Goal: Find specific page/section: Locate a particular part of the current website

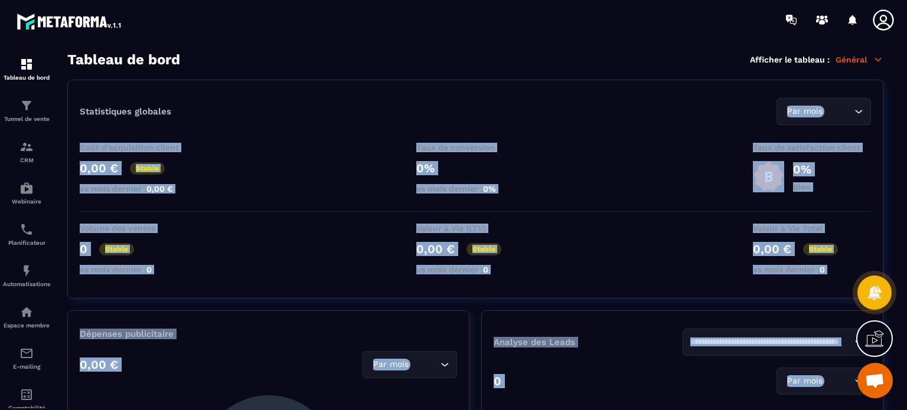
click at [196, 117] on div "Statistiques globales Par mois Loading..." at bounding box center [475, 111] width 791 height 27
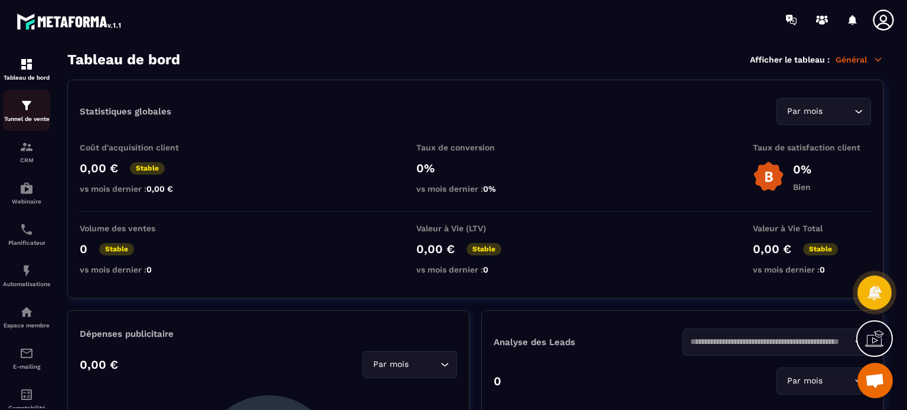
click at [25, 93] on link "Tunnel de vente" at bounding box center [26, 110] width 47 height 41
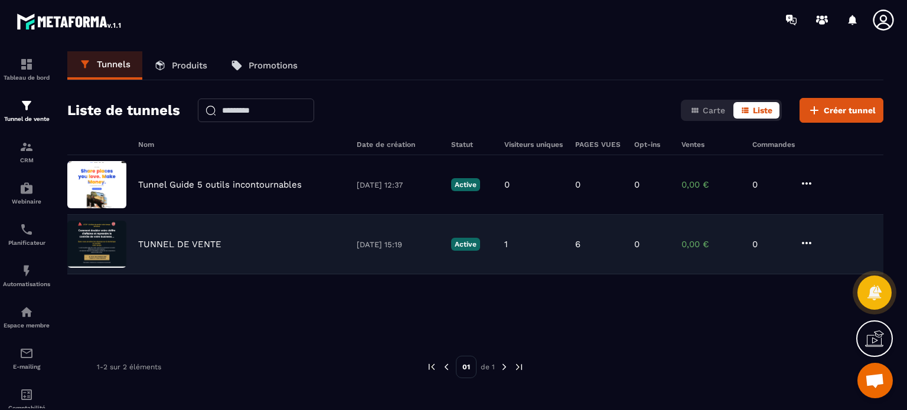
click at [206, 245] on p "TUNNEL DE VENTE" at bounding box center [179, 244] width 83 height 11
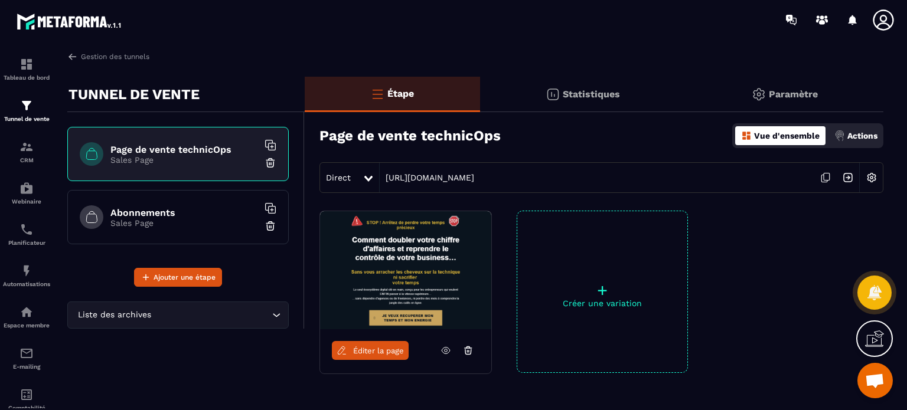
click at [172, 217] on h6 "Abonnements" at bounding box center [184, 212] width 148 height 11
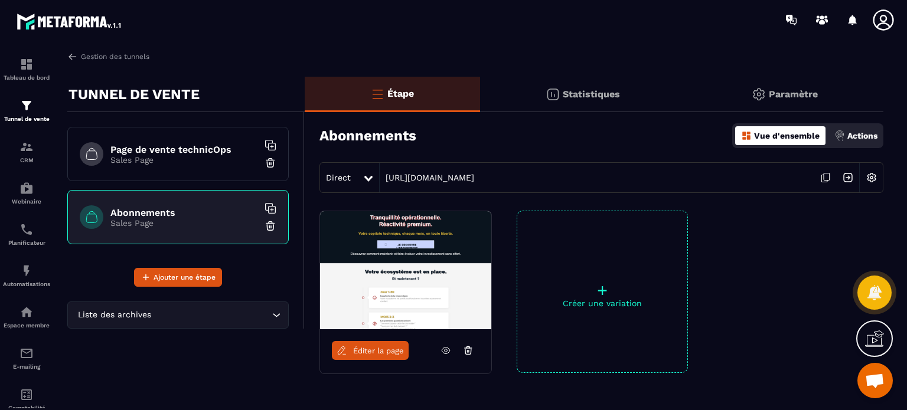
click at [355, 349] on span "Éditer la page" at bounding box center [378, 351] width 51 height 9
